Goal: Find specific page/section: Find specific page/section

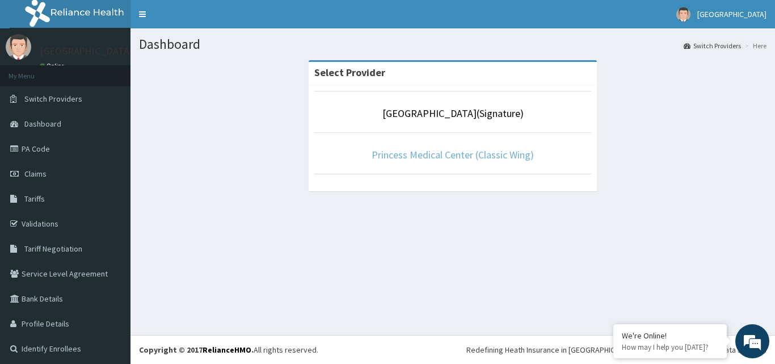
click at [469, 152] on link "Princess Medical Center (Classic Wing)" at bounding box center [453, 154] width 162 height 13
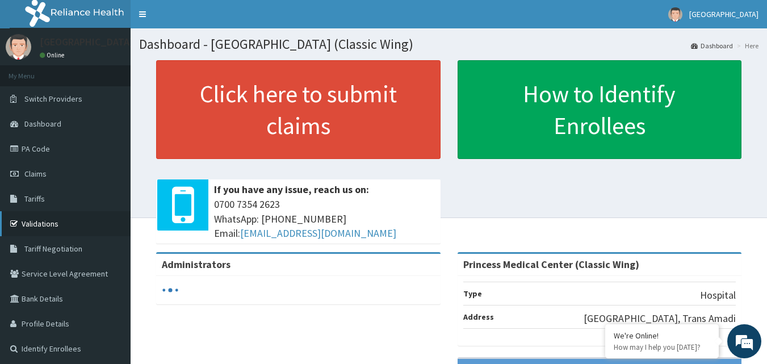
click at [40, 221] on link "Validations" at bounding box center [65, 223] width 131 height 25
